Goal: Transaction & Acquisition: Purchase product/service

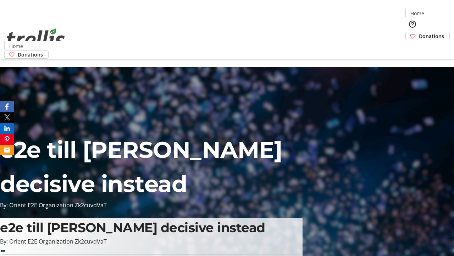
click at [419, 32] on span "Donations" at bounding box center [431, 35] width 25 height 7
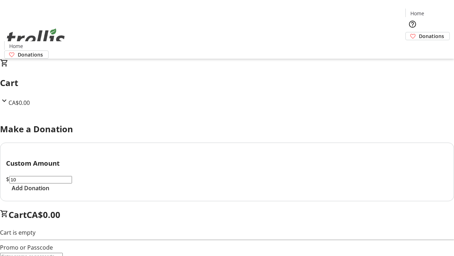
click at [49, 192] on span "Add Donation" at bounding box center [31, 188] width 38 height 9
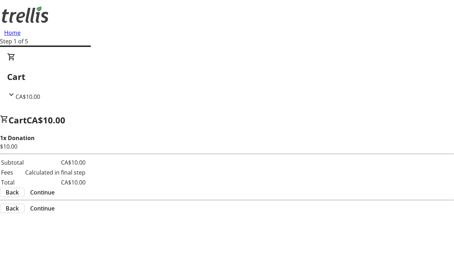
select select "CA"
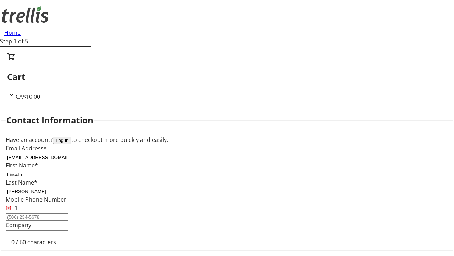
select select "BC"
type input "Kelowna"
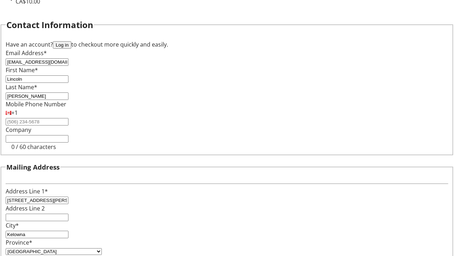
type input "V1Y 0C2"
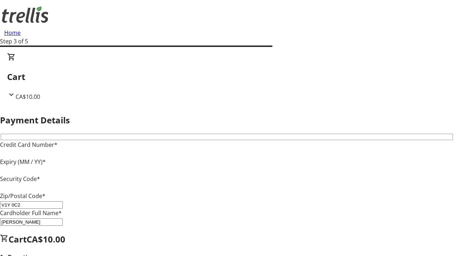
type input "V1Y 0C2"
